Goal: Information Seeking & Learning: Learn about a topic

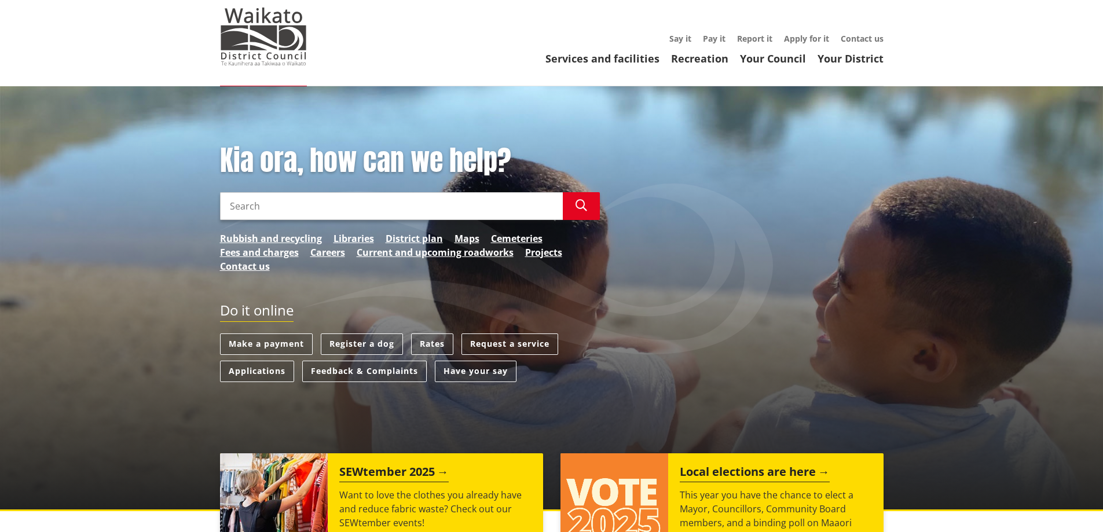
scroll to position [58, 0]
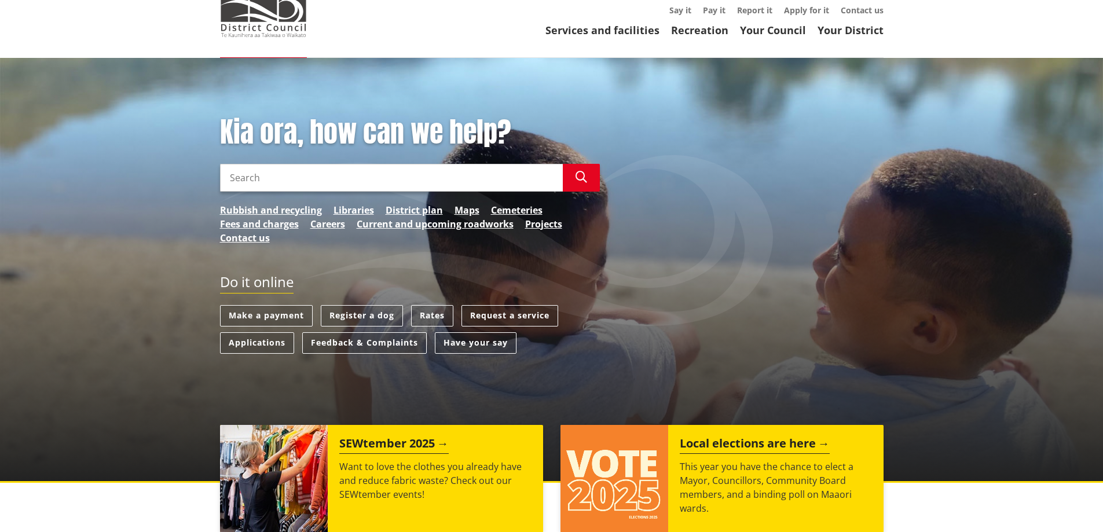
click at [321, 171] on input "Search" at bounding box center [391, 178] width 343 height 28
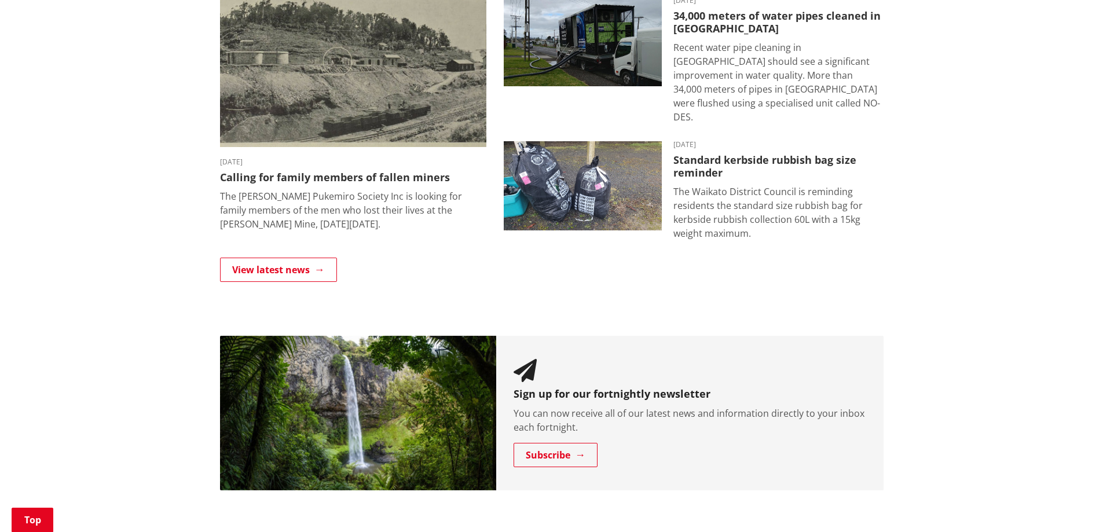
scroll to position [902, 0]
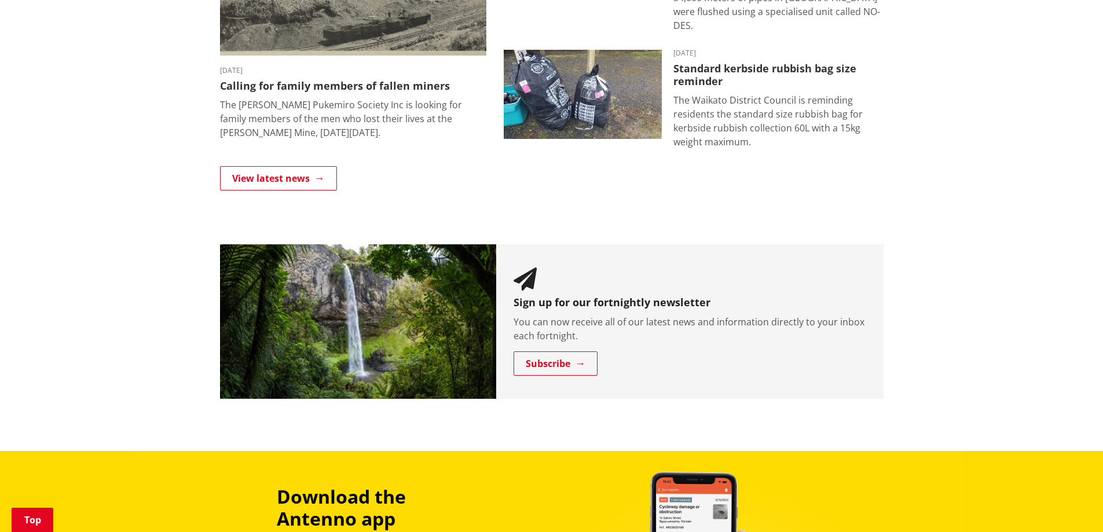
type input "consent applications"
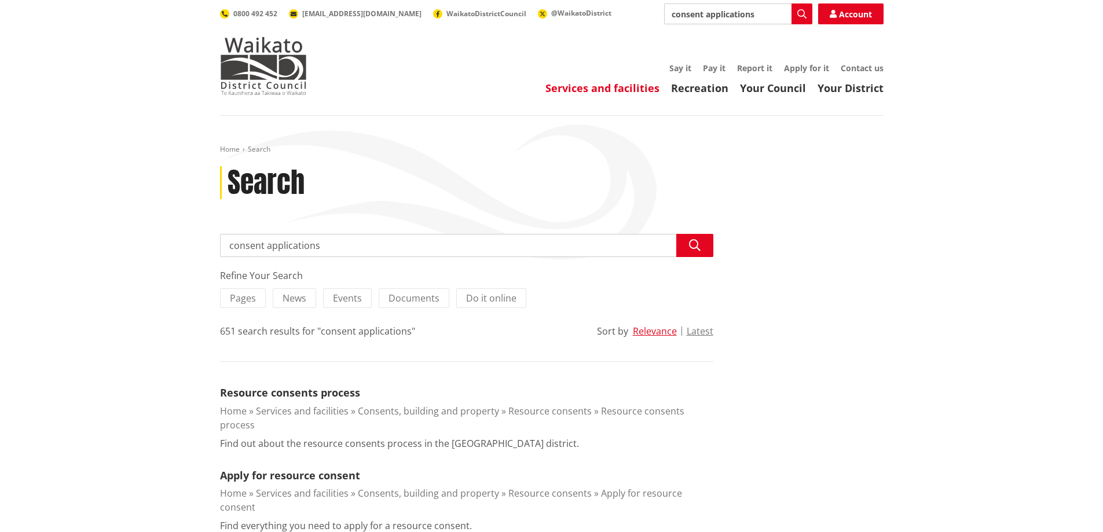
click at [612, 83] on link "Services and facilities" at bounding box center [602, 88] width 114 height 14
